Goal: Task Accomplishment & Management: Manage account settings

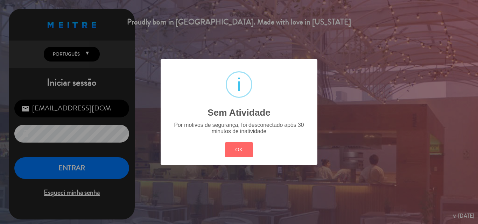
click at [71, 168] on div "? ! i Sem Atividade × Por motivos de segurança, foi desconectado após 30 minuto…" at bounding box center [239, 112] width 478 height 224
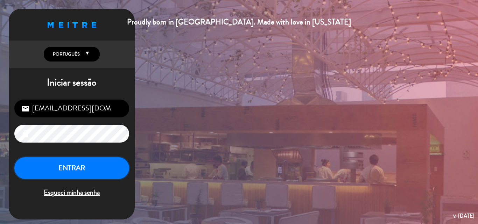
click at [71, 168] on button "ENTRAR" at bounding box center [71, 169] width 115 height 22
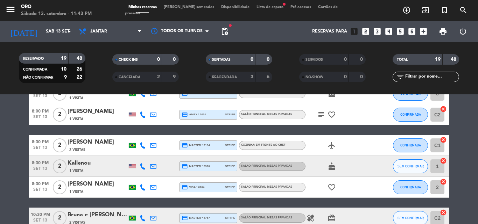
scroll to position [245, 0]
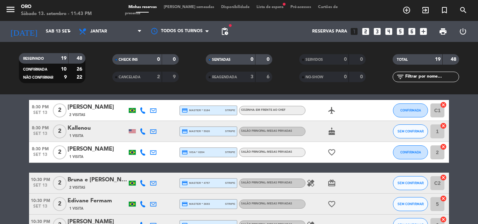
click at [312, 183] on icon "healing" at bounding box center [311, 183] width 8 height 8
click at [331, 185] on icon "card_giftcard" at bounding box center [332, 183] width 8 height 8
click at [312, 184] on icon "healing" at bounding box center [311, 183] width 8 height 8
click at [332, 184] on icon "card_giftcard" at bounding box center [332, 183] width 8 height 8
